Goal: Transaction & Acquisition: Purchase product/service

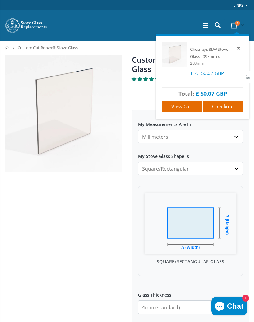
click at [179, 105] on span "View cart" at bounding box center [182, 106] width 22 height 7
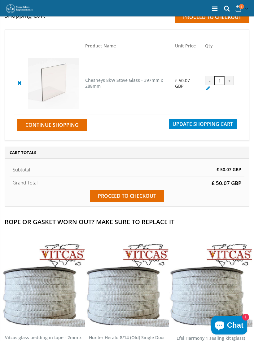
scroll to position [2, 0]
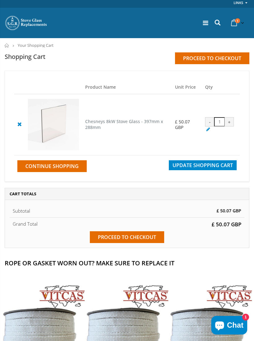
click at [54, 169] on span "Continue Shopping" at bounding box center [51, 166] width 53 height 7
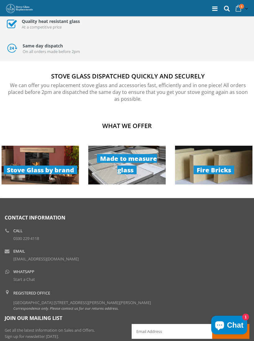
scroll to position [376, 0]
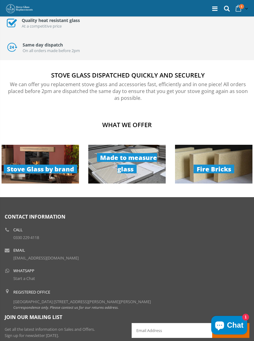
click at [229, 160] on link "Fire Bricks" at bounding box center [213, 164] width 77 height 39
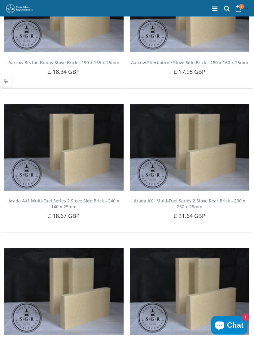
scroll to position [980, 0]
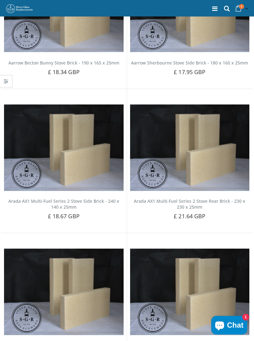
click at [242, 220] on div "Default Title - £ 21.64 GBP Add to Cart" at bounding box center [190, 226] width 150 height 12
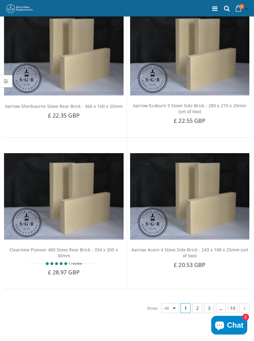
scroll to position [3271, 0]
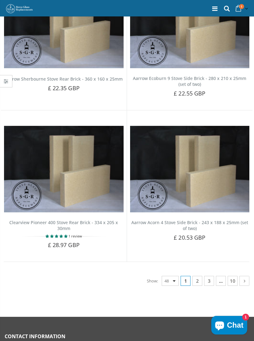
click at [199, 276] on link "2" at bounding box center [197, 281] width 10 height 10
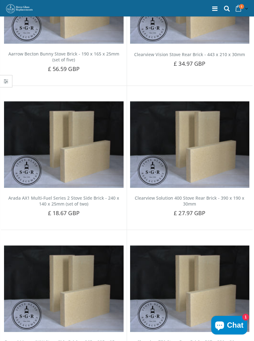
scroll to position [210, 0]
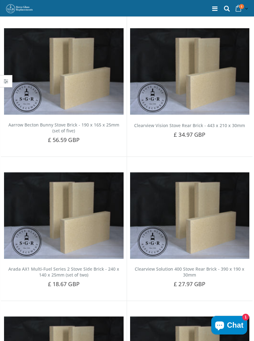
click at [227, 7] on icon at bounding box center [227, 9] width 8 height 8
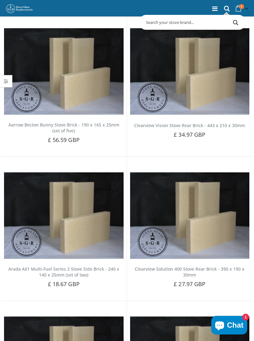
click at [174, 24] on input "text" at bounding box center [217, 22] width 153 height 12
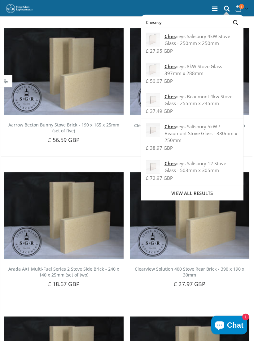
type input "Chesney"
click at [206, 193] on span "View all results" at bounding box center [191, 193] width 41 height 6
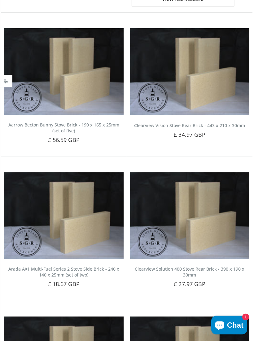
scroll to position [210, 0]
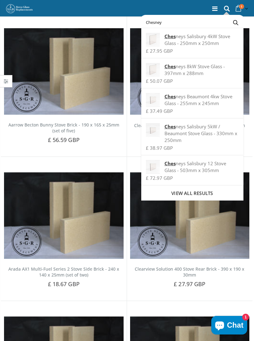
click at [241, 23] on button "Search" at bounding box center [236, 22] width 14 height 12
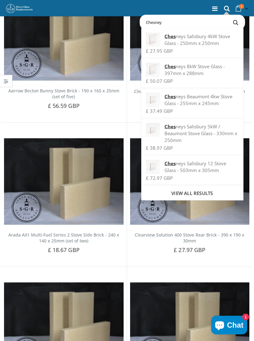
scroll to position [246, 0]
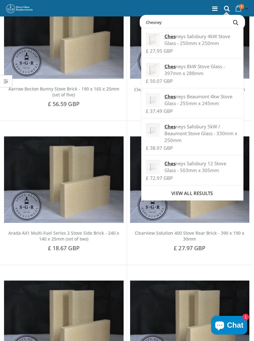
click at [186, 7] on div "0330 229 4118 (local rate) 1 item(s) 1 item(s) Chesneys 8kW Stove Glass - 397mm…" at bounding box center [127, 8] width 254 height 16
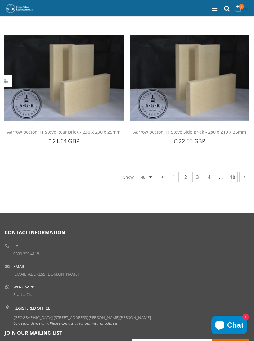
scroll to position [3490, 0]
click at [197, 173] on link "3" at bounding box center [197, 177] width 10 height 10
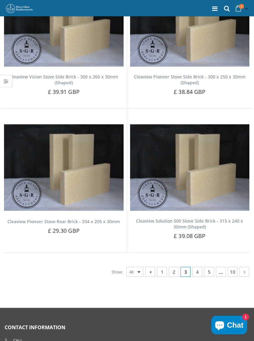
scroll to position [3277, 0]
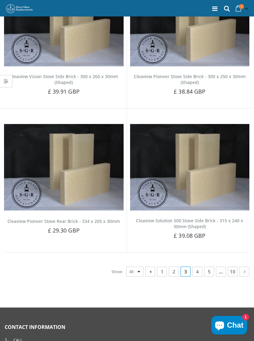
click at [197, 266] on link "4" at bounding box center [197, 271] width 10 height 10
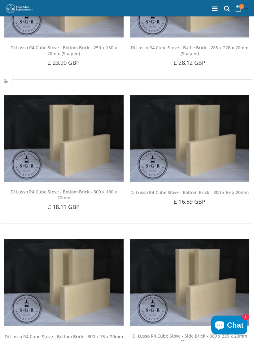
scroll to position [565, 0]
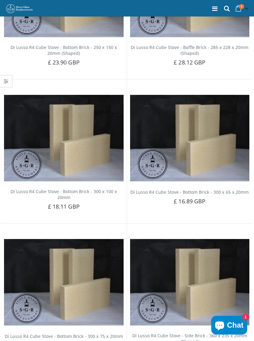
click at [228, 334] on button "Chat 1" at bounding box center [229, 325] width 36 height 19
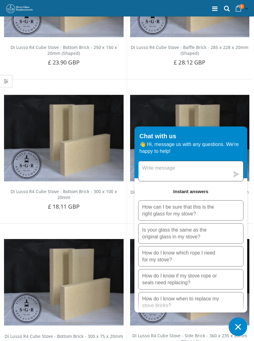
click at [152, 179] on textarea "Message us" at bounding box center [183, 171] width 91 height 20
type textarea "Hi do you supply fire bricks for Chesney 8KW"
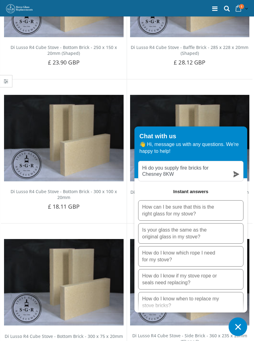
click at [233, 177] on icon "submit" at bounding box center [236, 174] width 6 height 6
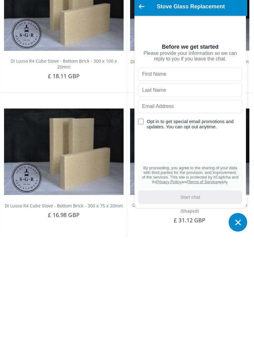
scroll to position [597, 0]
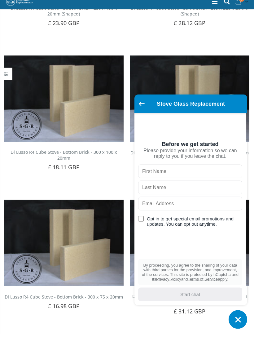
click at [144, 109] on icon "Go back to the main screen" at bounding box center [142, 111] width 6 height 4
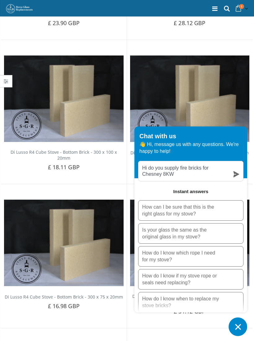
click at [156, 69] on img at bounding box center [190, 98] width 120 height 86
click at [237, 332] on button "Chat window" at bounding box center [238, 326] width 19 height 19
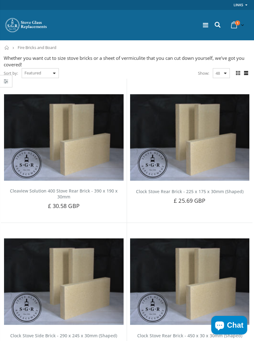
scroll to position [0, 0]
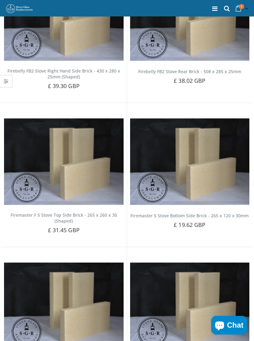
scroll to position [3501, 0]
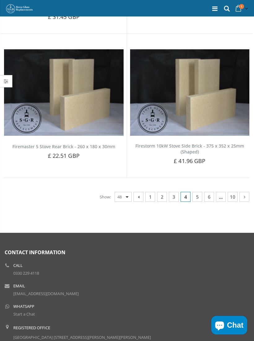
scroll to position [3282, 0]
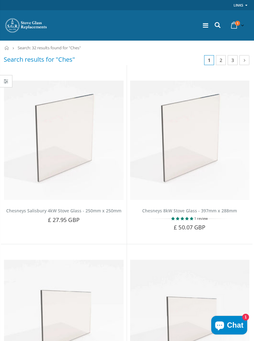
click at [217, 24] on icon at bounding box center [217, 25] width 8 height 8
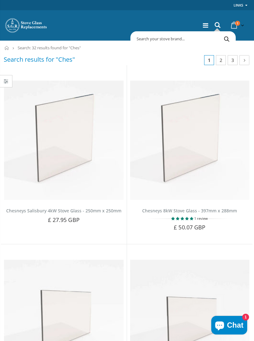
click at [147, 36] on input "text" at bounding box center [208, 39] width 153 height 12
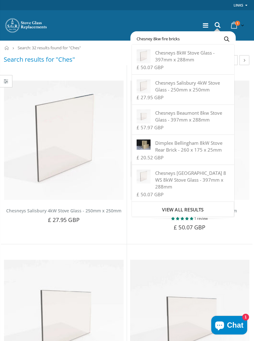
type input "Chesney 8kw fire bricks"
click at [226, 39] on button "Search" at bounding box center [227, 39] width 14 height 12
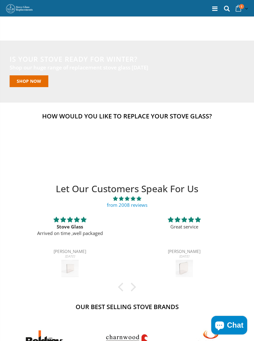
scroll to position [386, 0]
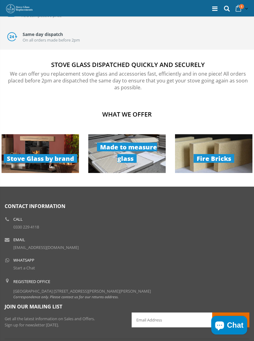
click at [216, 159] on link "Fire Bricks" at bounding box center [213, 153] width 77 height 39
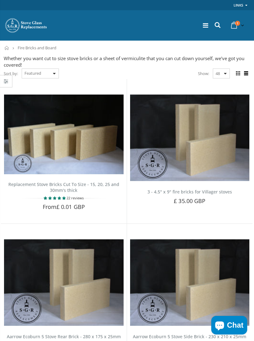
click at [57, 75] on select "Featured Best Selling Name, A-Z Name, Z-A Price, low to high Price, high to low…" at bounding box center [40, 73] width 37 height 10
click at [86, 140] on img at bounding box center [64, 134] width 120 height 80
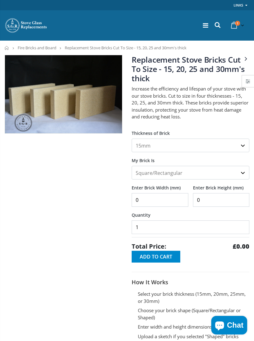
click at [247, 172] on select "Square/Rectangular Shaped (+£8)" at bounding box center [191, 173] width 118 height 14
click at [242, 143] on select "15mm 20mm 25mm 30mm" at bounding box center [191, 145] width 118 height 14
click at [142, 170] on select "Square/Rectangular Shaped (+£8)" at bounding box center [191, 173] width 118 height 14
click at [141, 171] on select "Square/Rectangular Shaped (+£8)" at bounding box center [191, 173] width 118 height 14
click at [139, 172] on select "Square/Rectangular Shaped (+£8)" at bounding box center [191, 173] width 118 height 14
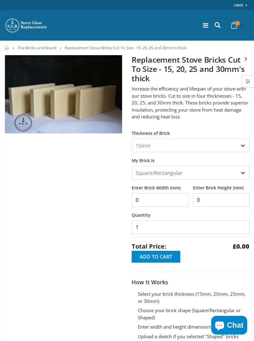
click at [209, 195] on input "0" at bounding box center [221, 200] width 57 height 14
click at [150, 199] on input "0" at bounding box center [160, 200] width 57 height 14
click at [210, 198] on input "19" at bounding box center [221, 200] width 57 height 14
type input "190"
click at [143, 196] on input "0" at bounding box center [160, 200] width 57 height 14
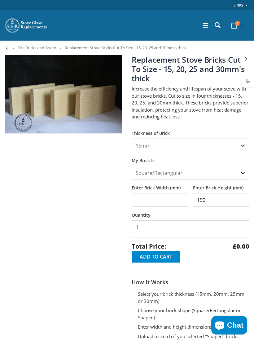
click at [242, 145] on select "15mm 20mm 25mm 30mm" at bounding box center [191, 145] width 118 height 14
select select "20mm"
click at [141, 200] on input "Enter Brick Width (mm)" at bounding box center [160, 200] width 57 height 14
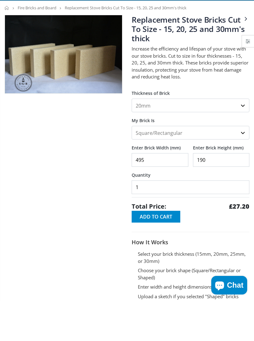
type input "495"
click at [248, 138] on select "15mm 20mm 25mm 30mm" at bounding box center [191, 145] width 118 height 14
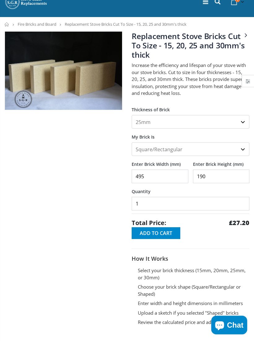
scroll to position [24, 0]
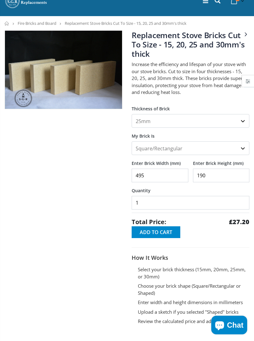
click at [46, 187] on div at bounding box center [63, 182] width 127 height 302
click at [236, 146] on select "Square/Rectangular Shaped (+£8)" at bounding box center [191, 148] width 118 height 14
click at [242, 119] on select "15mm 20mm 25mm 30mm" at bounding box center [191, 121] width 118 height 14
click at [242, 121] on select "15mm 20mm 25mm 30mm" at bounding box center [191, 121] width 118 height 14
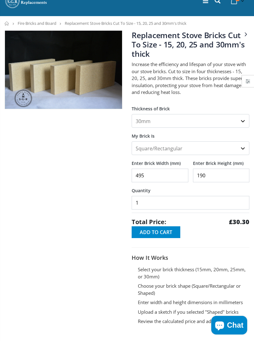
click at [242, 118] on select "15mm 20mm 25mm 30mm" at bounding box center [191, 121] width 118 height 14
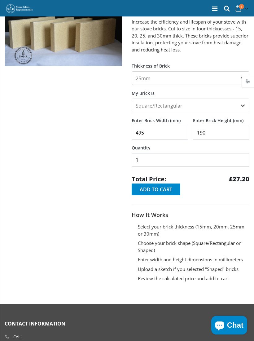
scroll to position [56, 0]
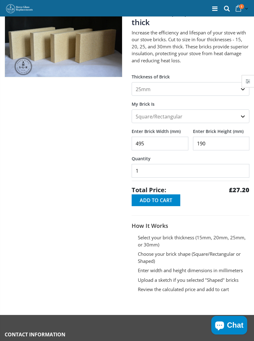
click at [18, 197] on div at bounding box center [63, 150] width 127 height 302
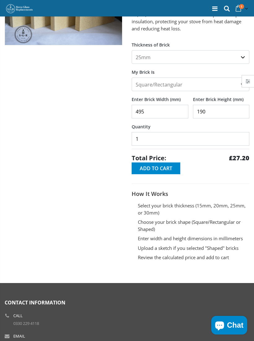
scroll to position [0, 0]
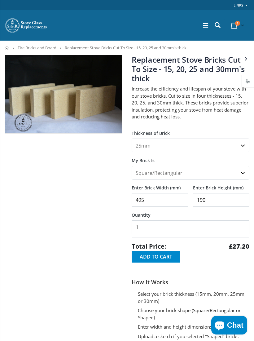
click at [239, 144] on select "15mm 20mm 25mm 30mm" at bounding box center [191, 145] width 118 height 14
select select "20mm"
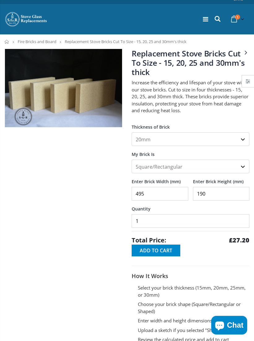
scroll to position [6, 0]
click at [154, 250] on span "Add to Cart" at bounding box center [156, 250] width 33 height 7
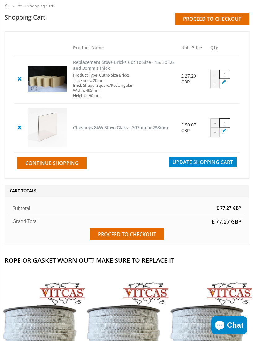
scroll to position [41, 0]
click at [124, 237] on input "Proceed to checkout" at bounding box center [127, 234] width 74 height 12
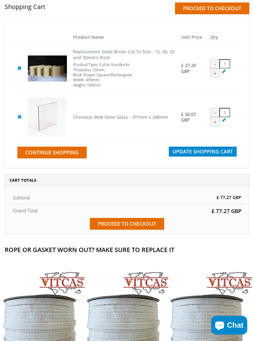
scroll to position [25, 0]
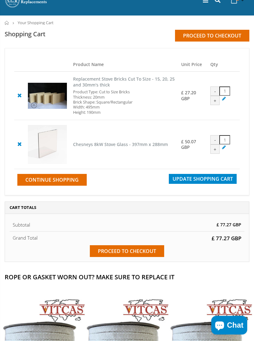
click at [51, 142] on img at bounding box center [47, 144] width 39 height 39
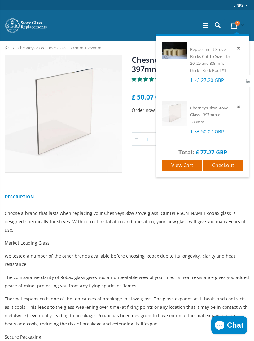
click at [178, 164] on span "View cart" at bounding box center [182, 165] width 22 height 7
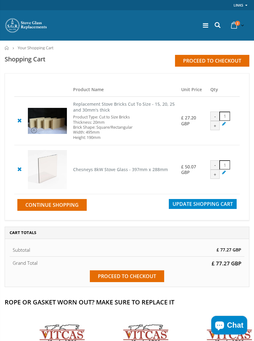
click at [220, 129] on div "+" at bounding box center [214, 125] width 9 height 9
type input "2"
click at [212, 207] on span "Update Shopping Cart" at bounding box center [202, 203] width 60 height 7
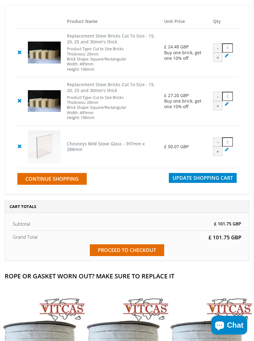
scroll to position [69, 0]
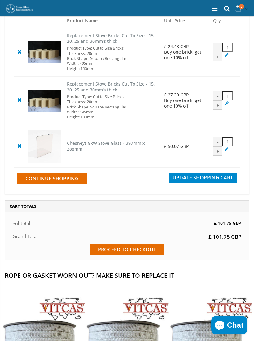
click at [126, 253] on input "Proceed to checkout" at bounding box center [127, 249] width 74 height 12
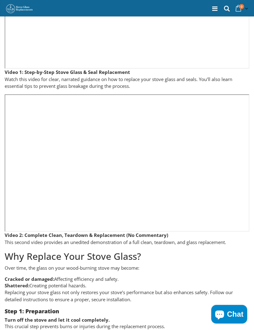
scroll to position [174, 0]
